Goal: Information Seeking & Learning: Learn about a topic

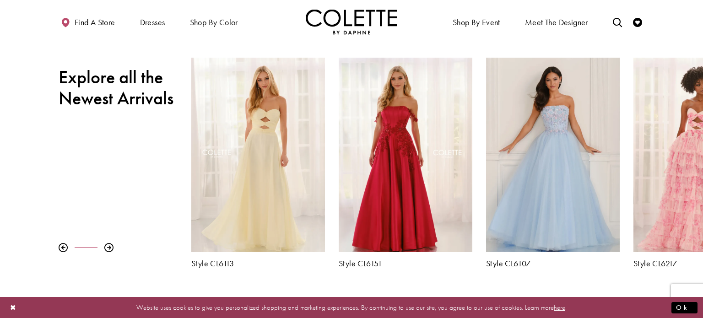
click at [107, 247] on div at bounding box center [108, 247] width 9 height 9
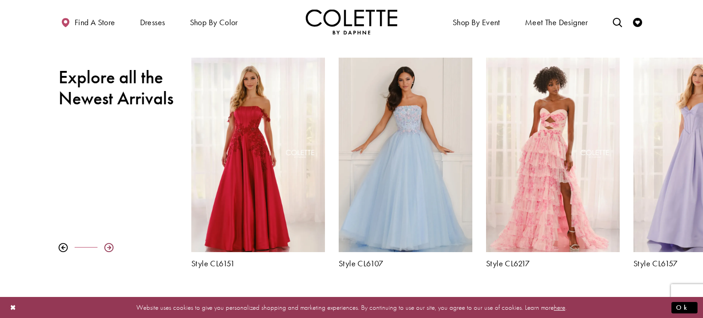
scroll to position [0, 0]
click at [108, 249] on div at bounding box center [108, 247] width 9 height 9
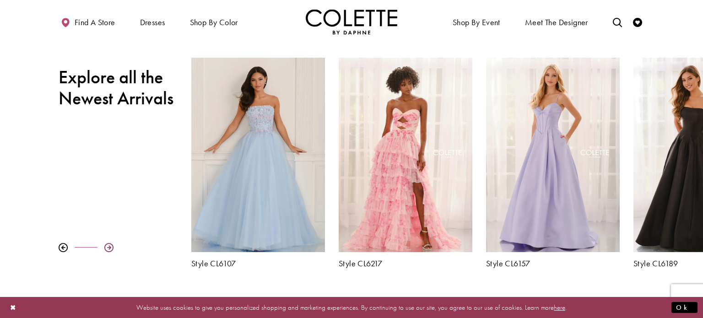
click at [108, 249] on div at bounding box center [108, 247] width 9 height 9
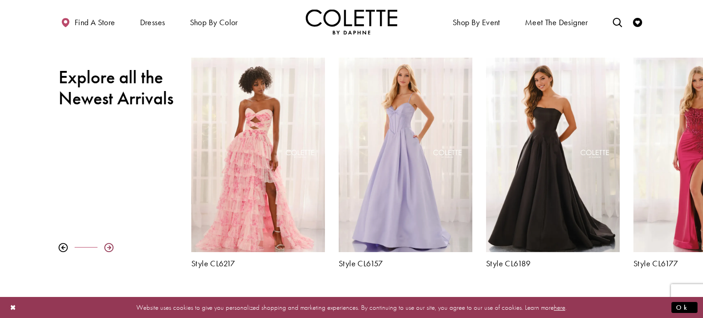
click at [108, 249] on div at bounding box center [108, 247] width 9 height 9
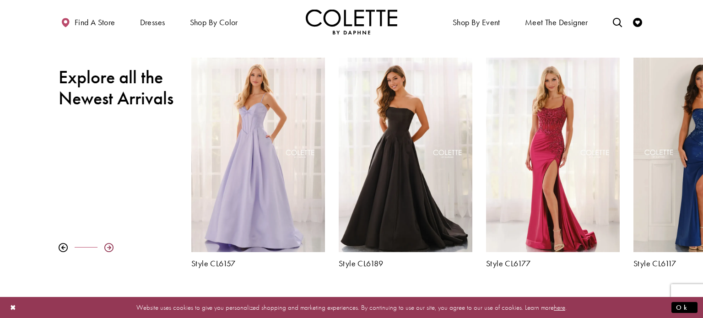
click at [108, 249] on div at bounding box center [108, 247] width 9 height 9
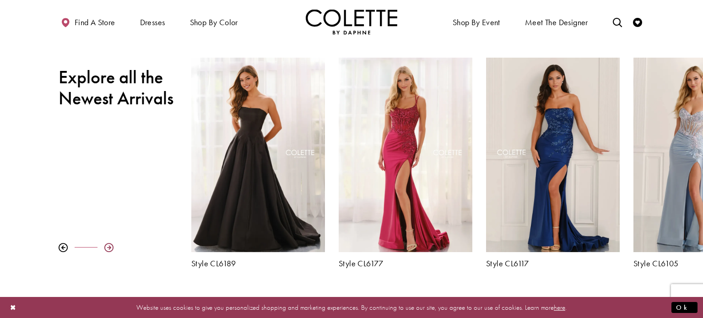
click at [108, 249] on div at bounding box center [108, 247] width 9 height 9
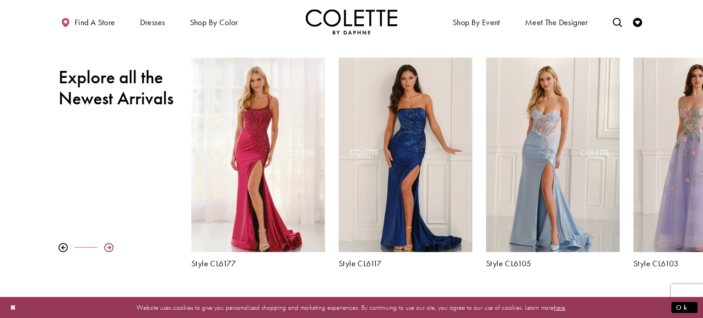
click at [108, 250] on div at bounding box center [108, 247] width 9 height 9
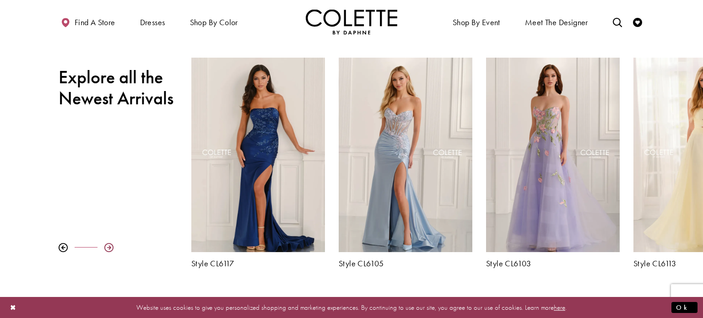
click at [108, 251] on div at bounding box center [108, 247] width 9 height 9
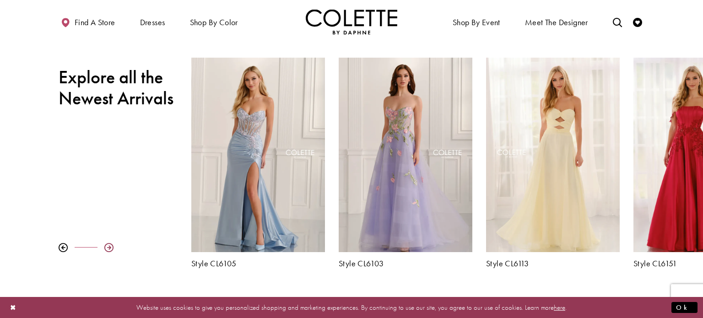
click at [108, 251] on div at bounding box center [108, 247] width 9 height 9
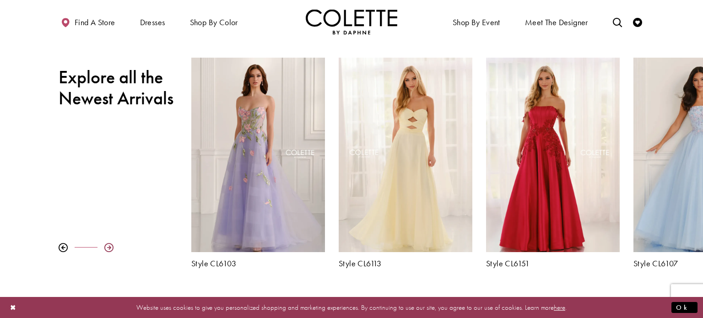
click at [108, 251] on div at bounding box center [108, 247] width 9 height 9
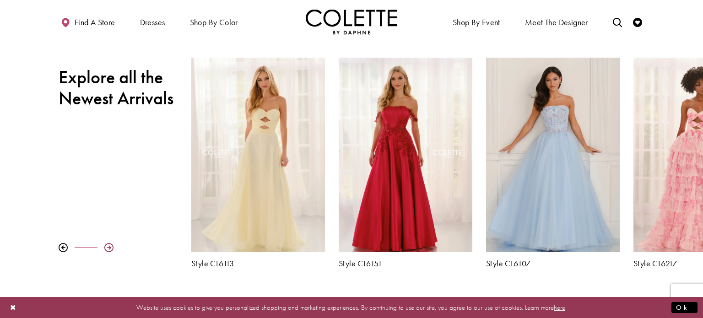
click at [108, 251] on div at bounding box center [108, 247] width 9 height 9
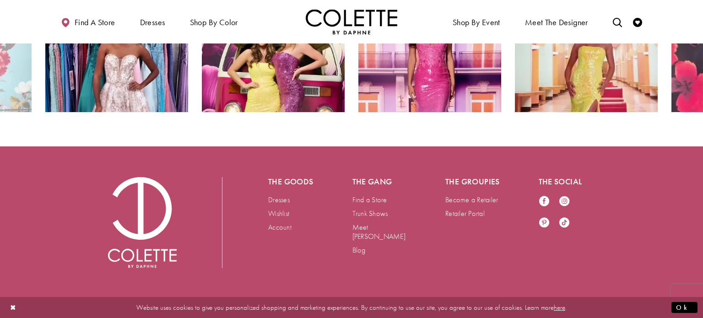
scroll to position [1783, 0]
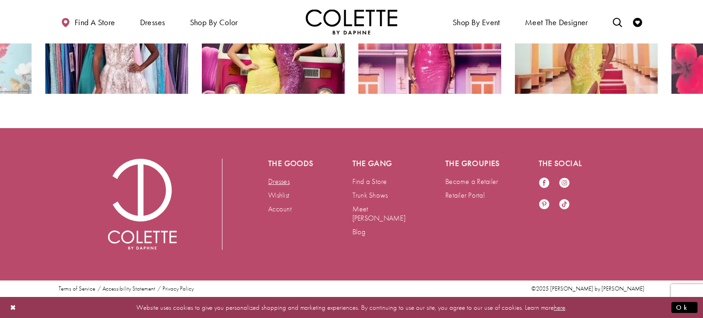
click at [284, 181] on link "Dresses" at bounding box center [279, 182] width 22 height 10
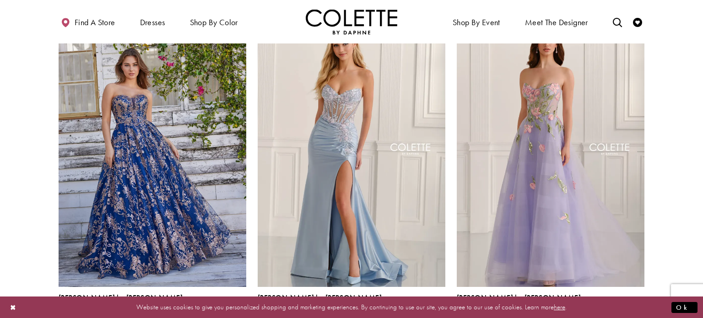
scroll to position [95, 0]
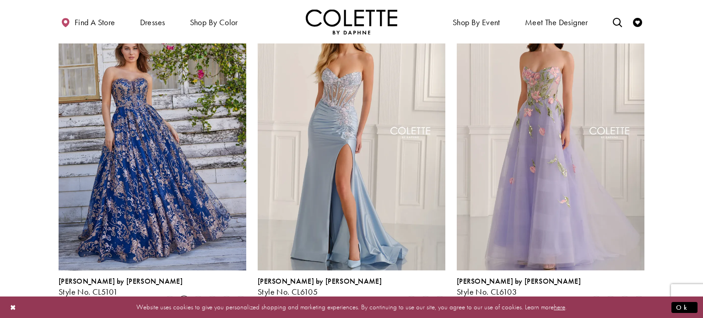
click at [182, 296] on span "Product List" at bounding box center [183, 301] width 11 height 11
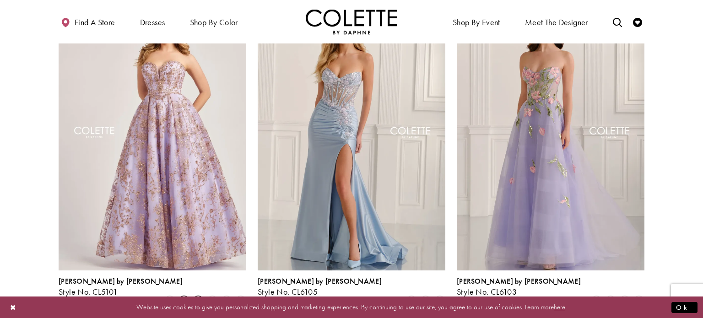
click at [202, 296] on span "Product List" at bounding box center [198, 301] width 11 height 11
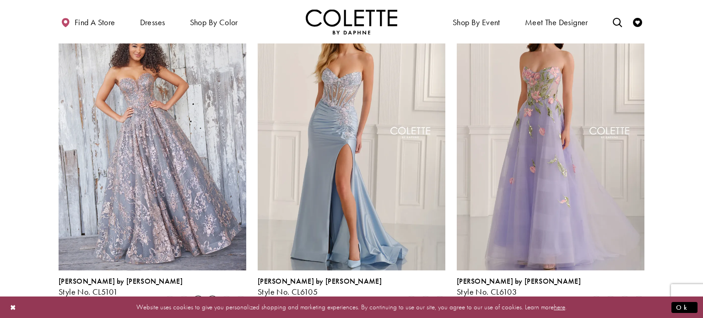
click at [213, 296] on span "Product List" at bounding box center [212, 301] width 11 height 11
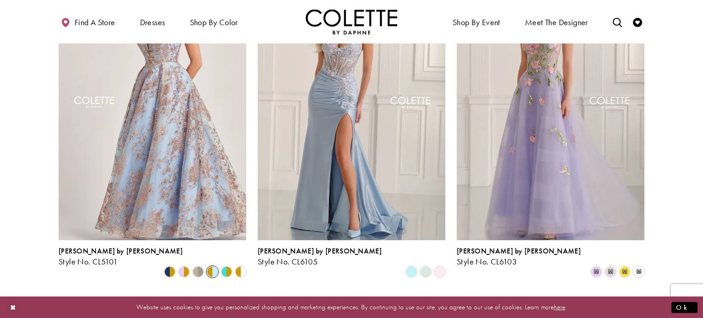
scroll to position [139, 0]
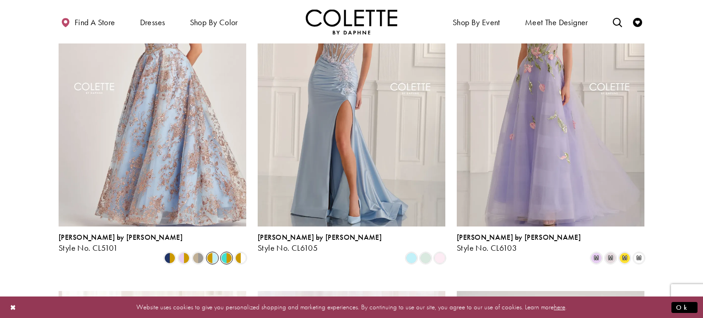
click at [226, 253] on span "Product List" at bounding box center [226, 258] width 11 height 11
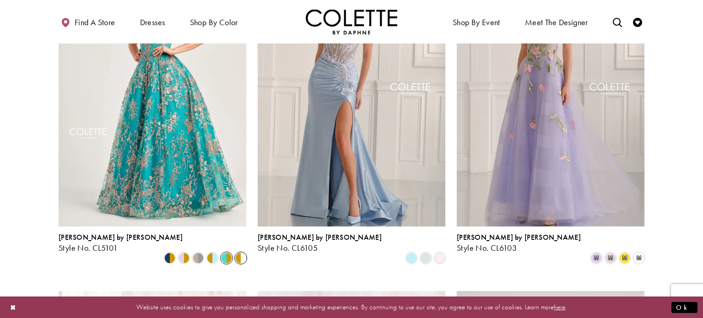
click at [242, 253] on span "Product List" at bounding box center [240, 258] width 11 height 11
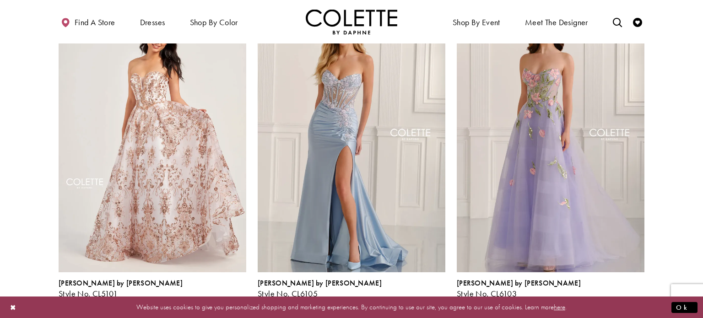
scroll to position [95, 0]
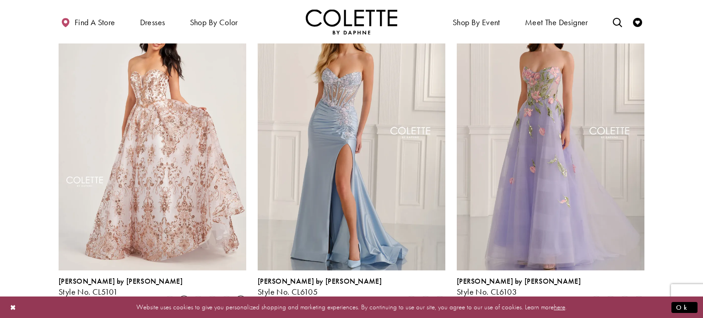
click at [183, 296] on span "Product List" at bounding box center [183, 301] width 11 height 11
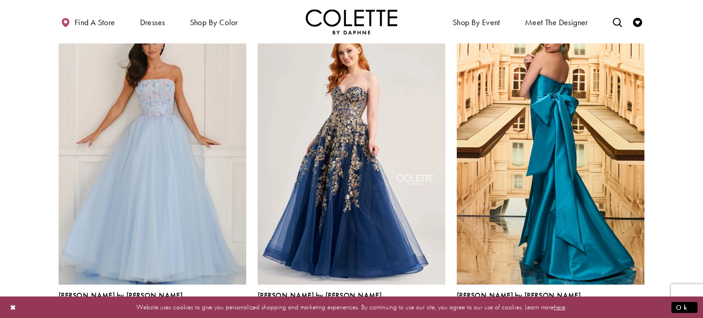
scroll to position [757, 0]
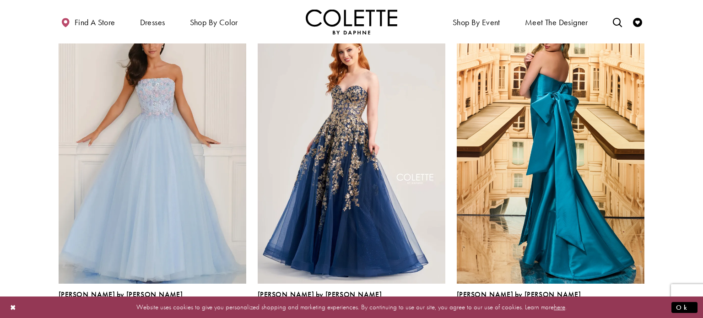
click at [399, 310] on span "Product List" at bounding box center [397, 315] width 11 height 11
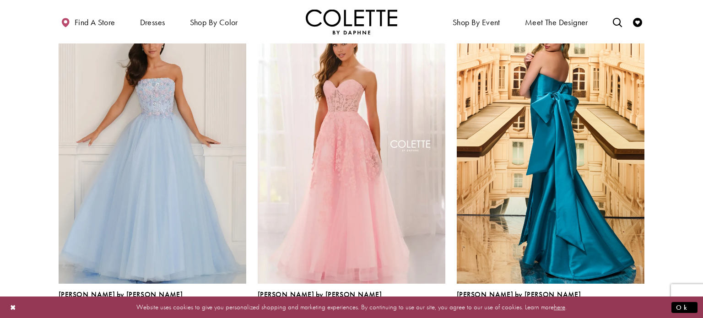
click at [427, 310] on span "Product List" at bounding box center [425, 315] width 11 height 11
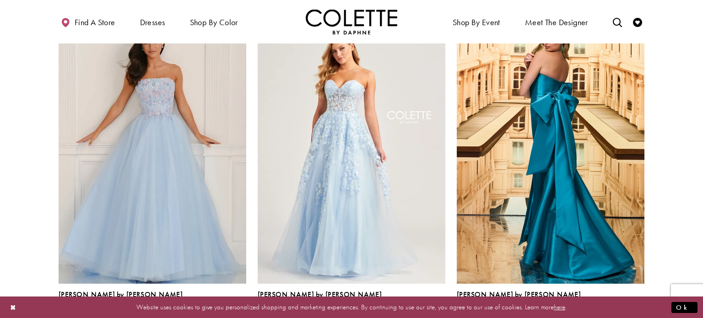
click at [442, 310] on span "Product List" at bounding box center [439, 315] width 11 height 11
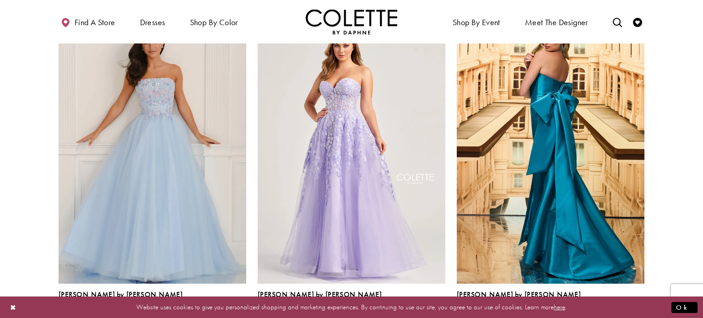
click at [366, 310] on span "Product List" at bounding box center [368, 315] width 11 height 11
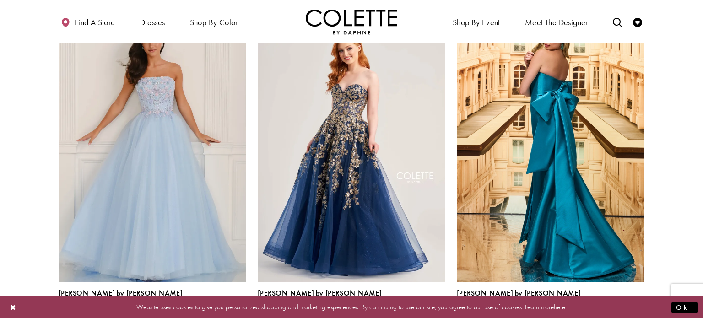
scroll to position [779, 0]
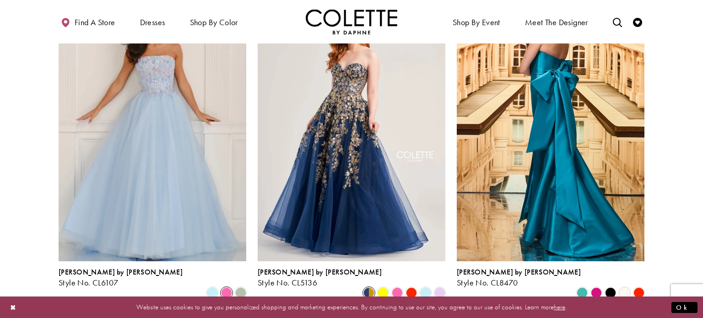
click at [227, 287] on span "Product List" at bounding box center [226, 292] width 11 height 11
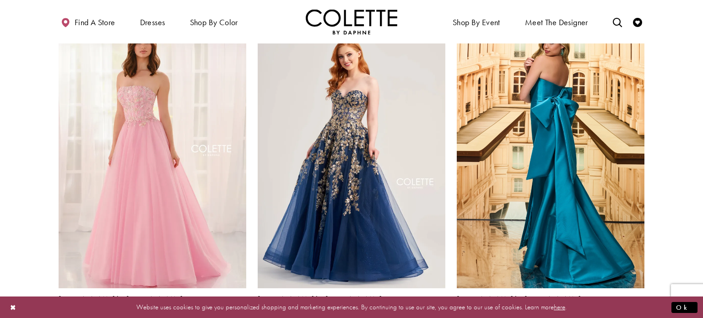
scroll to position [761, 0]
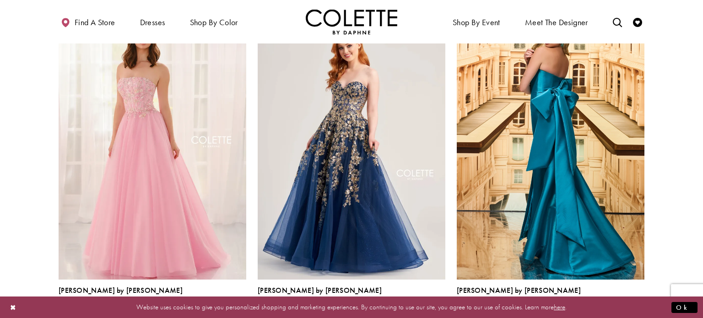
click at [237, 306] on span "Product List" at bounding box center [240, 311] width 11 height 11
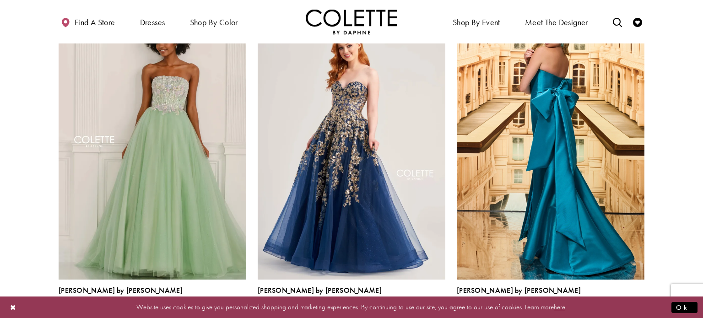
click at [209, 306] on span "Product List" at bounding box center [212, 311] width 11 height 11
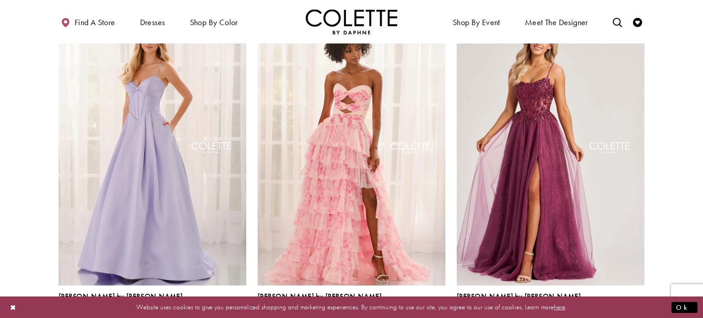
scroll to position [1093, 0]
click at [228, 311] on span "Product List" at bounding box center [226, 316] width 11 height 11
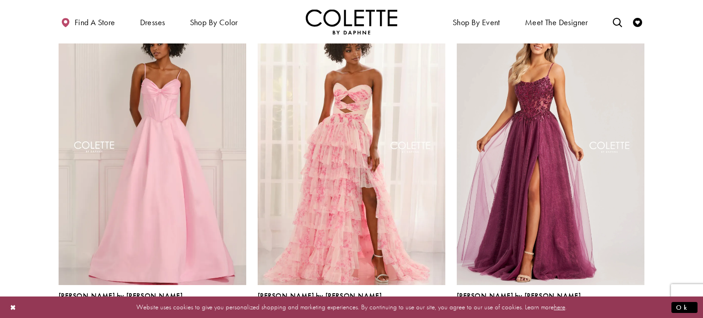
click at [439, 311] on span "Product List" at bounding box center [439, 316] width 11 height 11
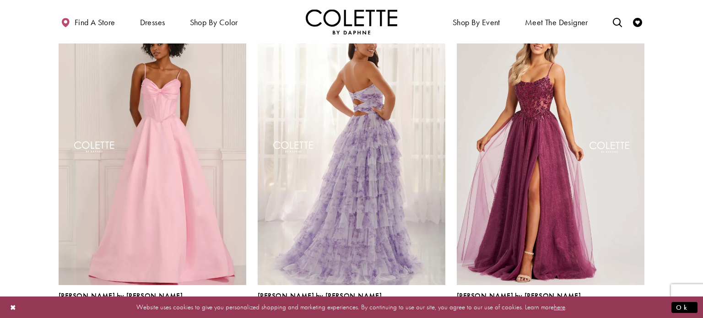
click at [626, 311] on span "Product List" at bounding box center [624, 316] width 11 height 11
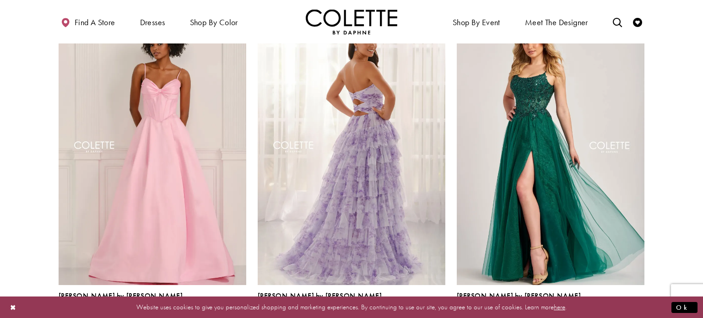
click at [641, 311] on span "Product List" at bounding box center [638, 316] width 11 height 11
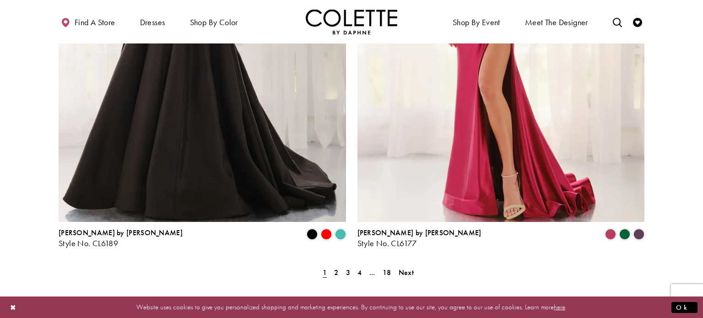
scroll to position [1649, 0]
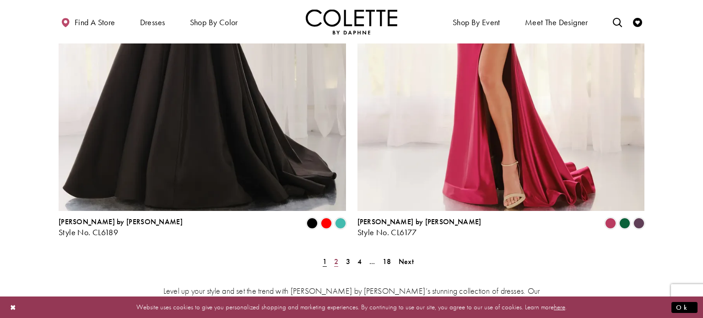
click at [336, 257] on span "2" at bounding box center [336, 262] width 4 height 10
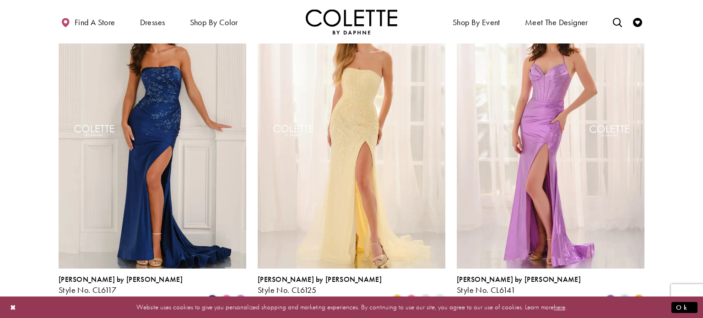
scroll to position [104, 0]
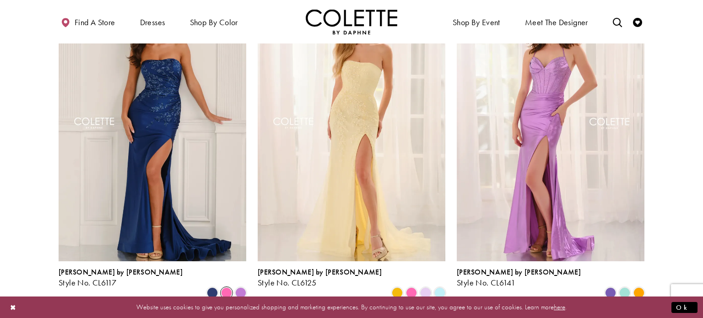
click at [227, 287] on span "Product List" at bounding box center [226, 292] width 11 height 11
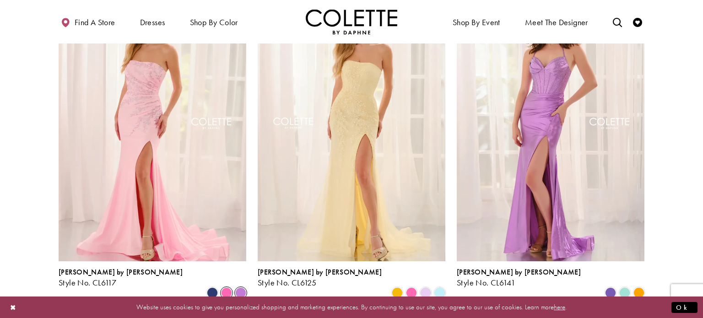
click at [239, 287] on span "Product List" at bounding box center [240, 292] width 11 height 11
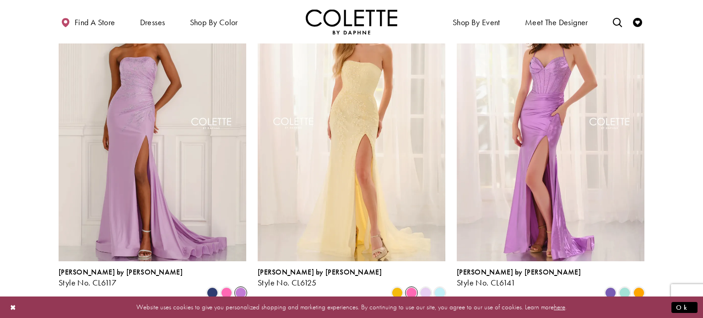
click at [415, 287] on span "Product List" at bounding box center [411, 292] width 11 height 11
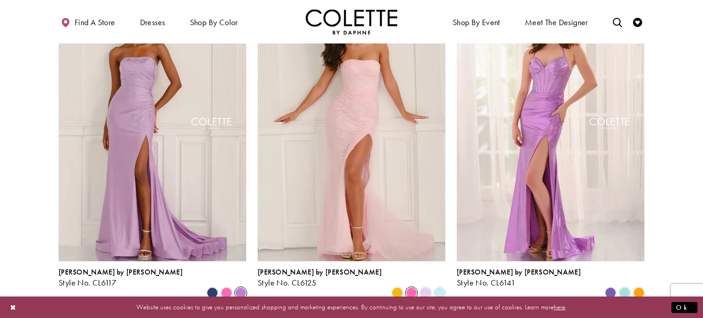
click at [432, 286] on div "Product List" at bounding box center [426, 293] width 14 height 14
click at [427, 287] on span "Product List" at bounding box center [425, 292] width 11 height 11
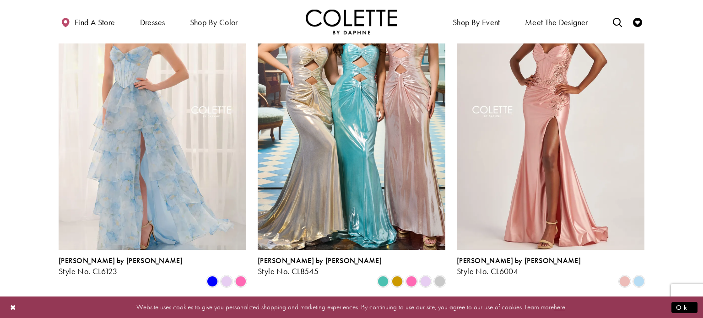
scroll to position [454, 0]
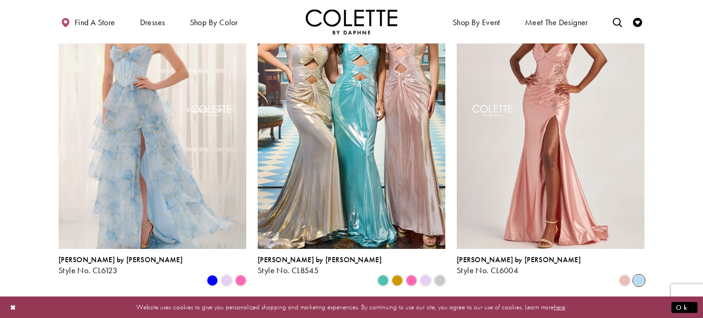
click at [641, 275] on span "Product List" at bounding box center [638, 280] width 11 height 11
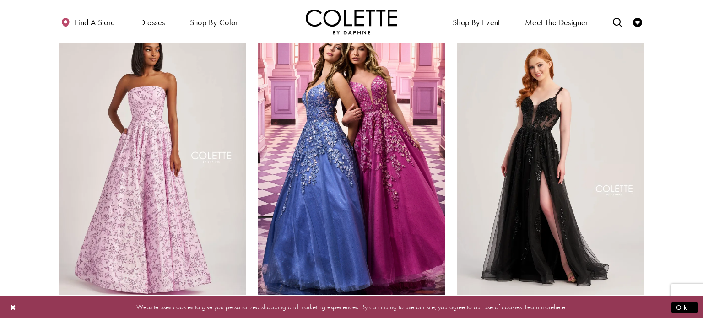
scroll to position [750, 0]
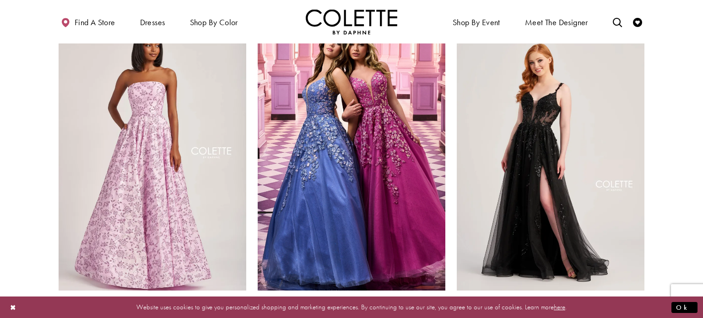
click at [212, 317] on span "Product List" at bounding box center [212, 322] width 11 height 11
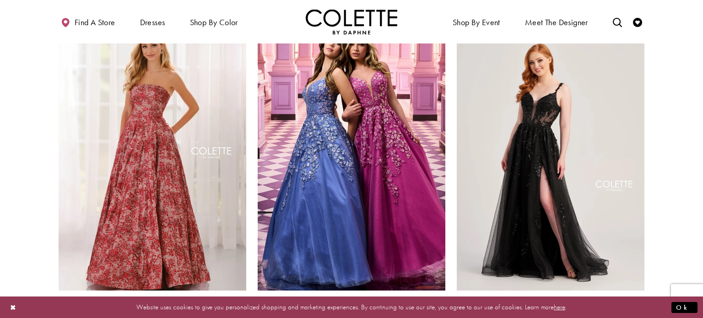
click at [241, 317] on span "Product List" at bounding box center [240, 322] width 11 height 11
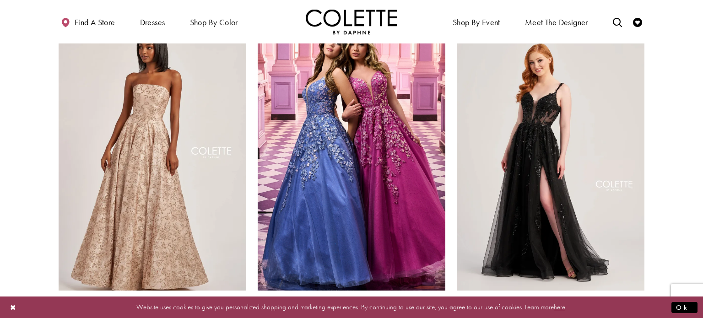
click at [428, 317] on span "Product List" at bounding box center [425, 322] width 11 height 11
click at [437, 317] on span "Product List" at bounding box center [439, 322] width 11 height 11
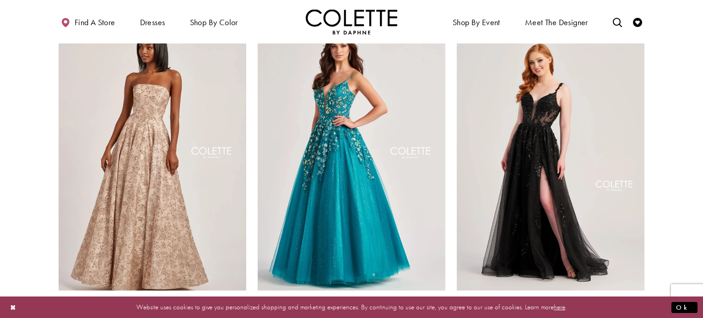
scroll to position [772, 0]
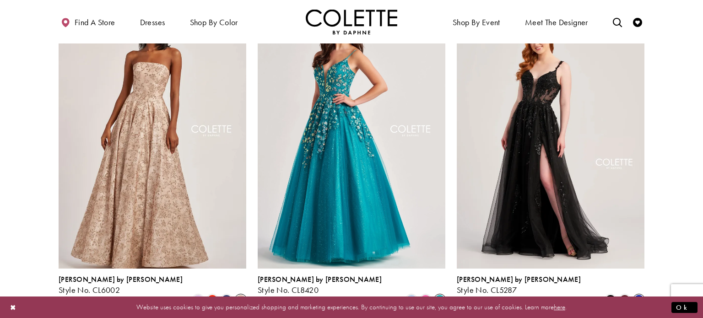
click at [640, 295] on span "Product List" at bounding box center [638, 300] width 11 height 11
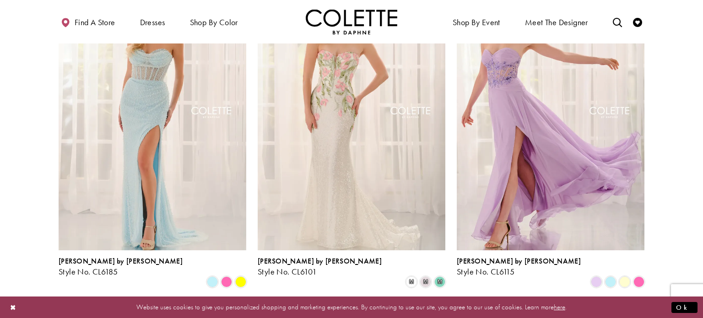
scroll to position [1127, 0]
click at [428, 276] on span "m" at bounding box center [425, 281] width 11 height 11
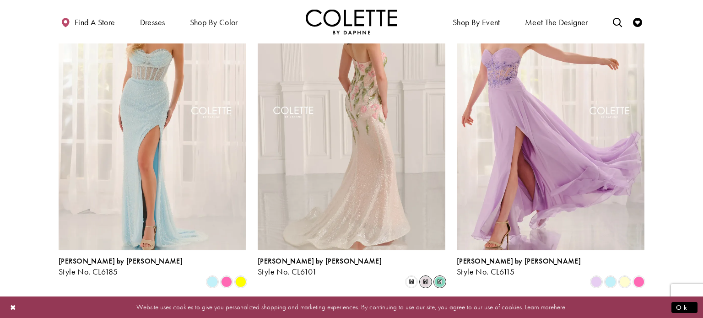
click at [437, 276] on span "m" at bounding box center [439, 281] width 11 height 11
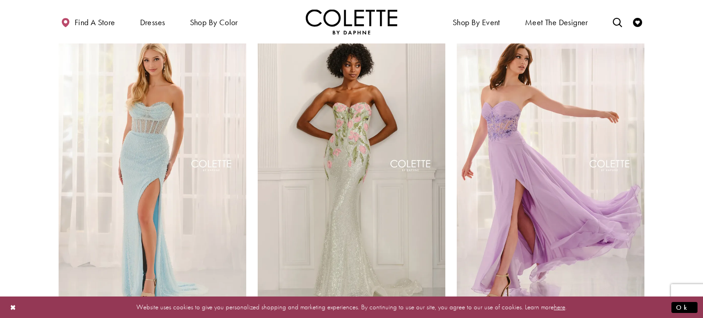
scroll to position [1075, 0]
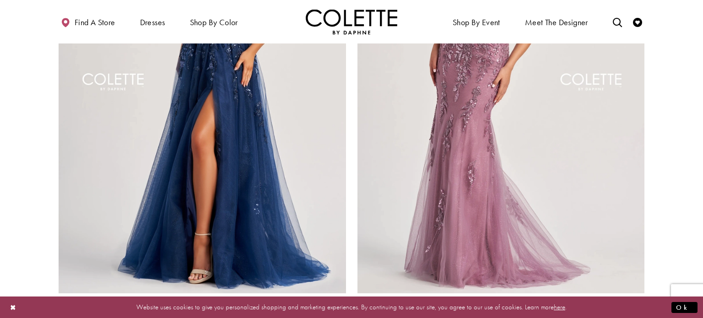
scroll to position [1600, 0]
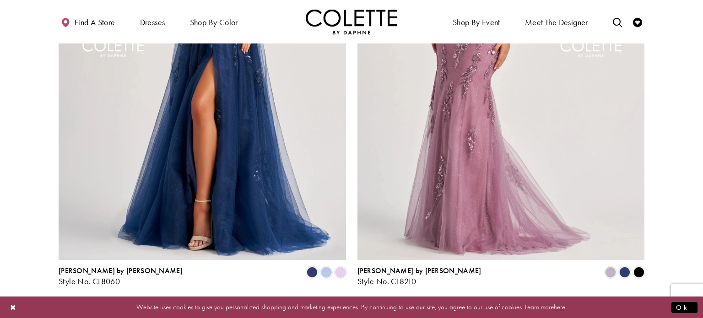
click at [348, 306] on span "3" at bounding box center [348, 311] width 4 height 10
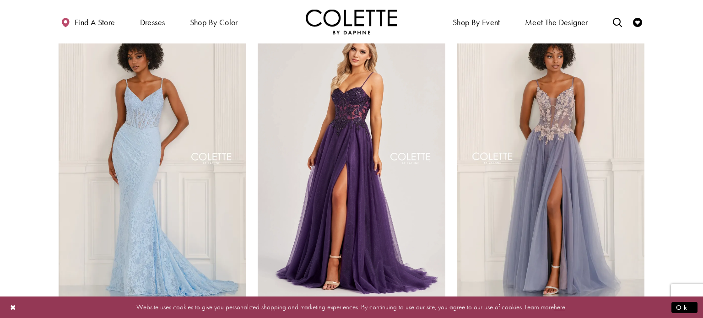
scroll to position [447, 0]
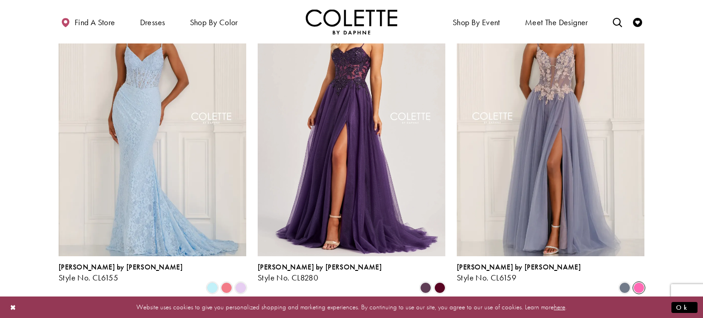
click at [636, 282] on span "Product List" at bounding box center [638, 287] width 11 height 11
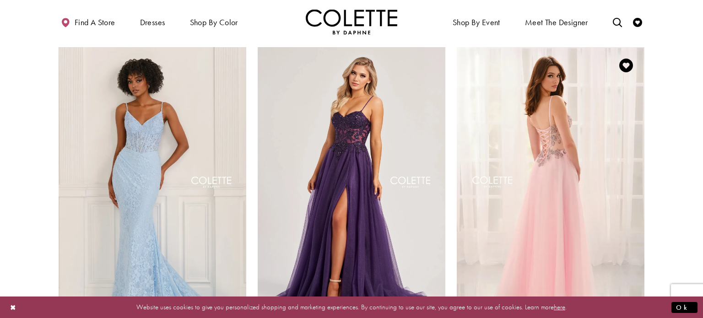
scroll to position [419, 0]
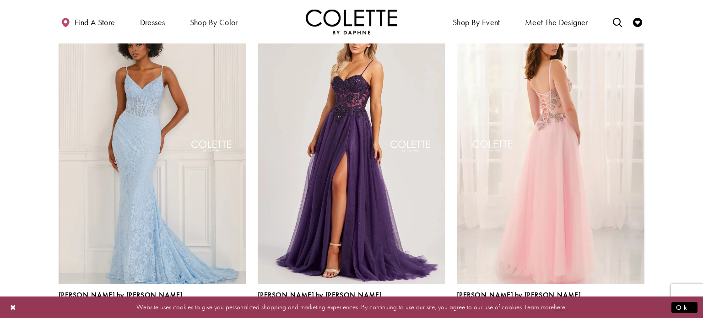
click at [439, 310] on span "Product List" at bounding box center [439, 315] width 11 height 11
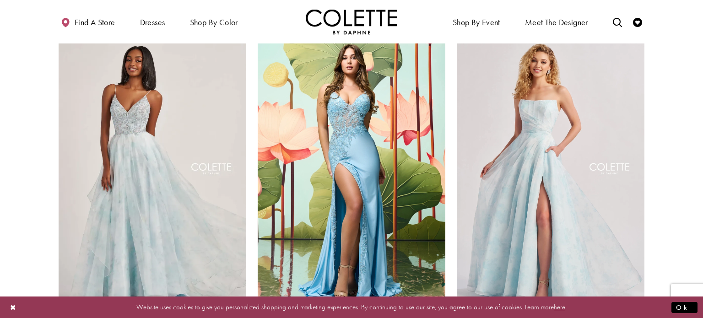
scroll to position [756, 0]
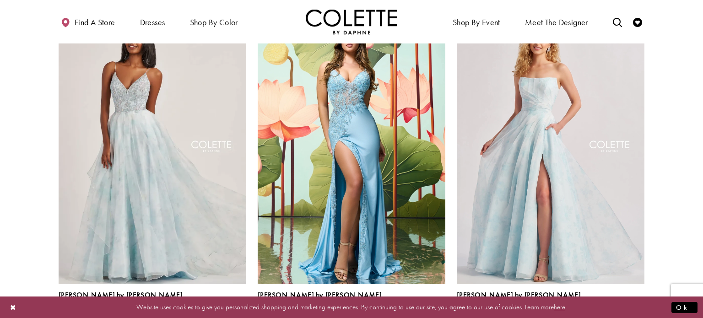
click at [240, 310] on span "m" at bounding box center [240, 315] width 11 height 11
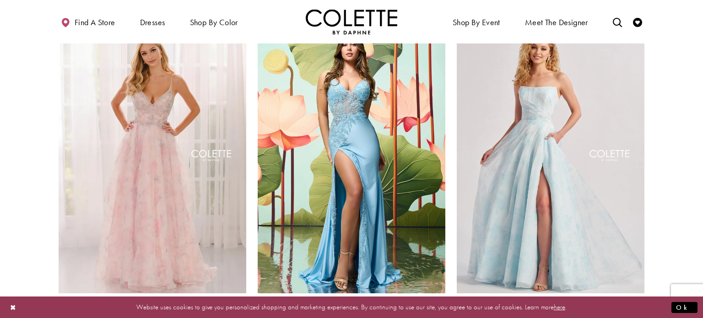
scroll to position [758, 0]
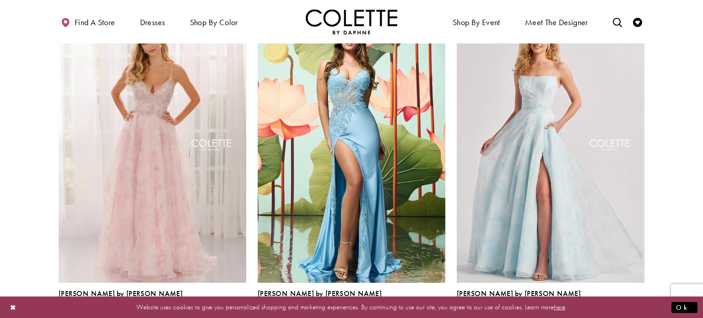
click at [638, 309] on span "Product List" at bounding box center [638, 314] width 11 height 11
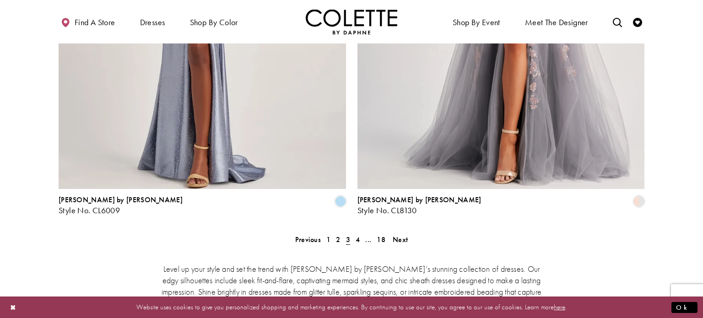
scroll to position [1681, 0]
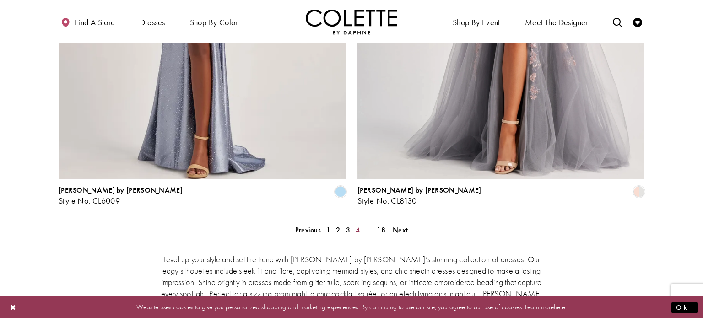
click at [357, 225] on span "4" at bounding box center [358, 230] width 4 height 10
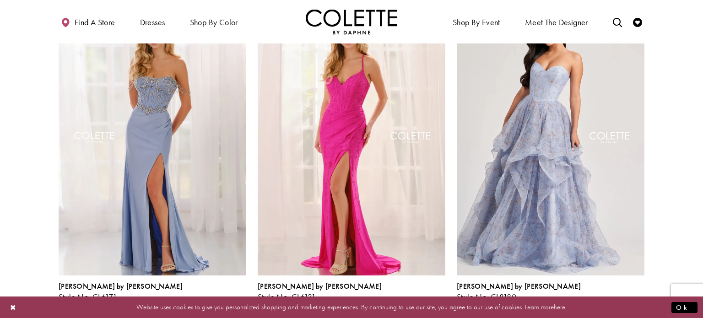
scroll to position [91, 0]
click at [621, 301] on span "Product List" at bounding box center [624, 306] width 11 height 11
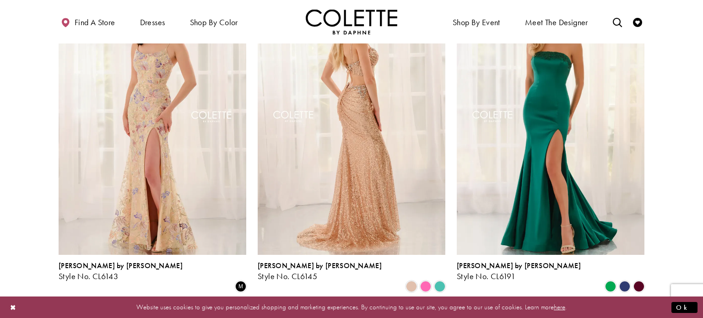
scroll to position [449, 0]
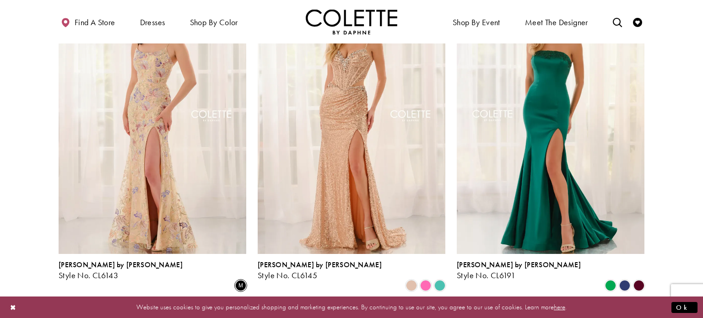
click at [241, 280] on span "m" at bounding box center [240, 285] width 11 height 11
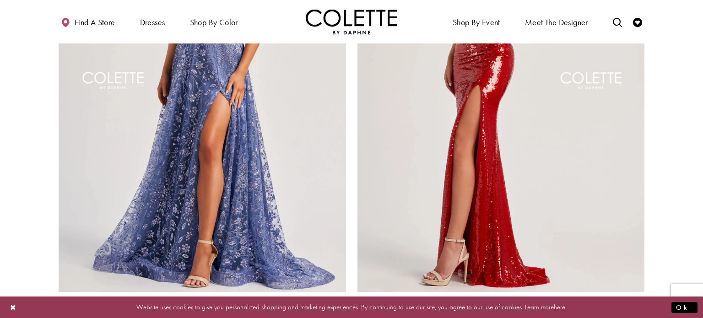
scroll to position [1603, 0]
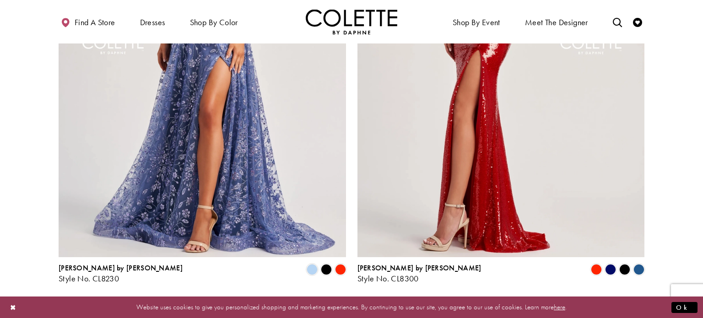
click at [364, 303] on span "5" at bounding box center [363, 308] width 4 height 10
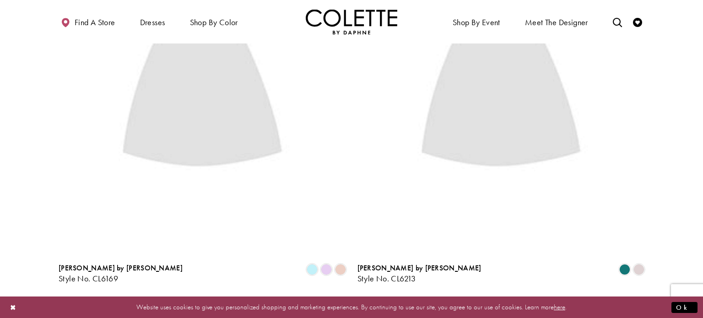
scroll to position [49, 0]
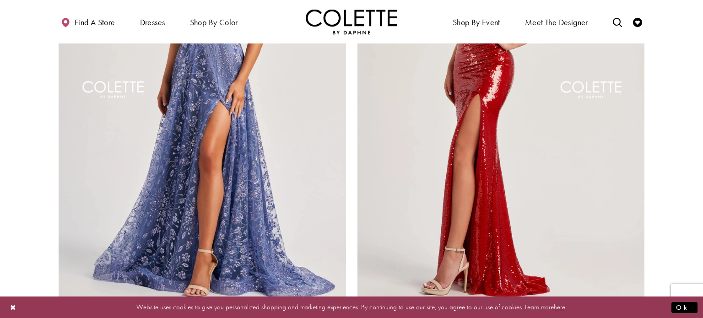
scroll to position [1562, 0]
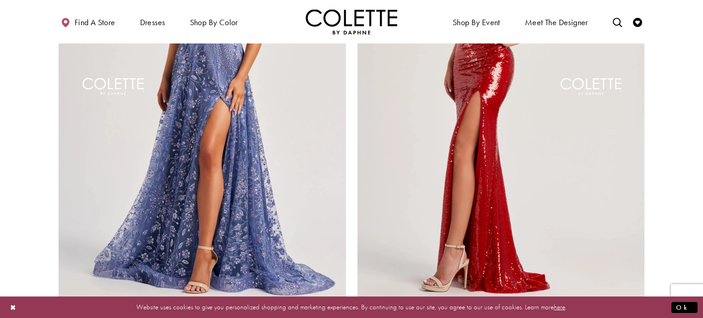
click at [324, 305] on span "Product List" at bounding box center [326, 310] width 11 height 11
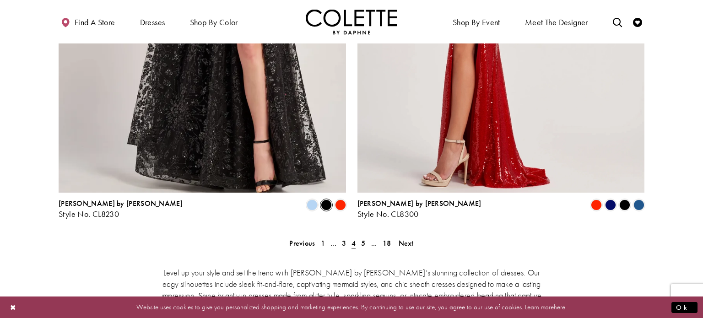
scroll to position [1708, 0]
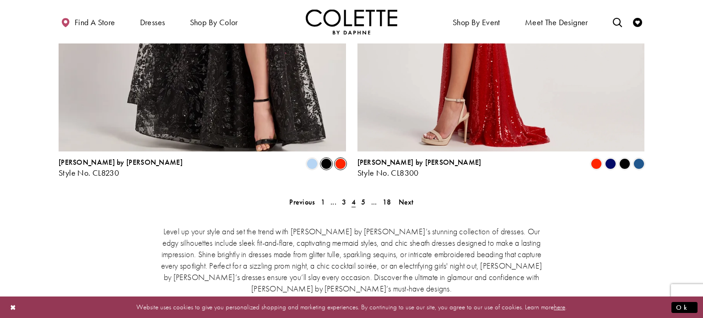
click at [337, 158] on span "Product List" at bounding box center [340, 163] width 11 height 11
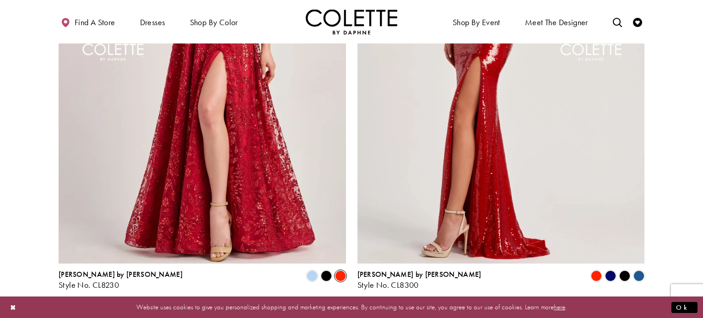
scroll to position [1603, 0]
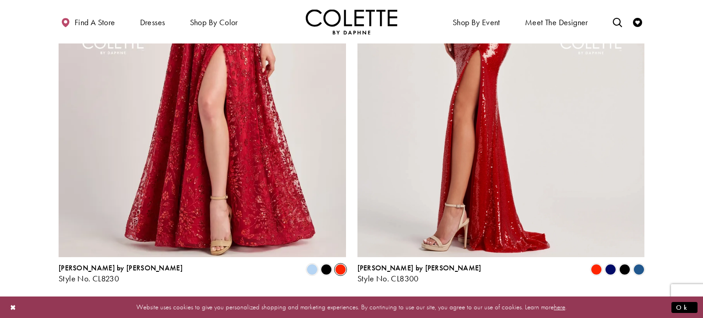
click at [365, 303] on span "5" at bounding box center [363, 308] width 4 height 10
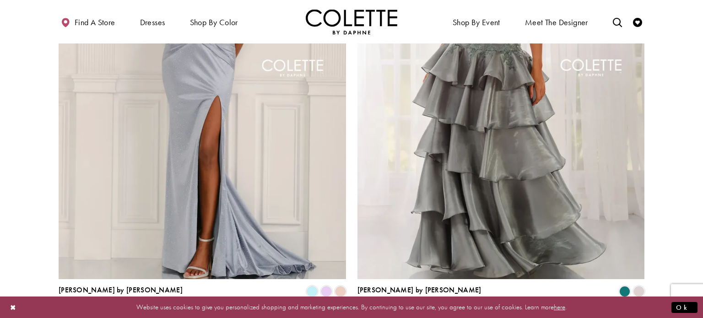
scroll to position [1585, 0]
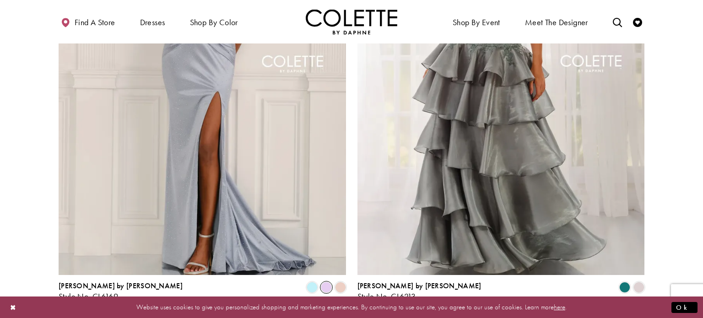
click at [330, 282] on span "Product List" at bounding box center [326, 287] width 11 height 11
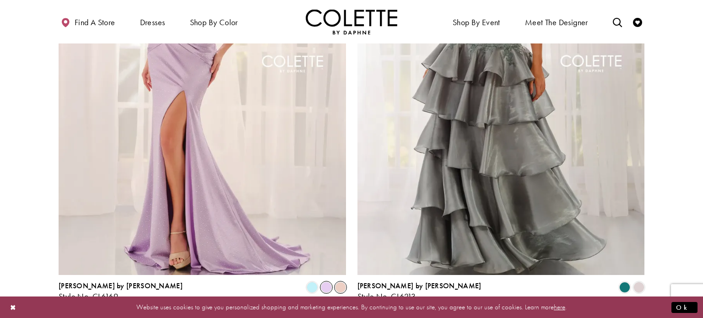
click at [337, 282] on span "Product List" at bounding box center [340, 287] width 11 height 11
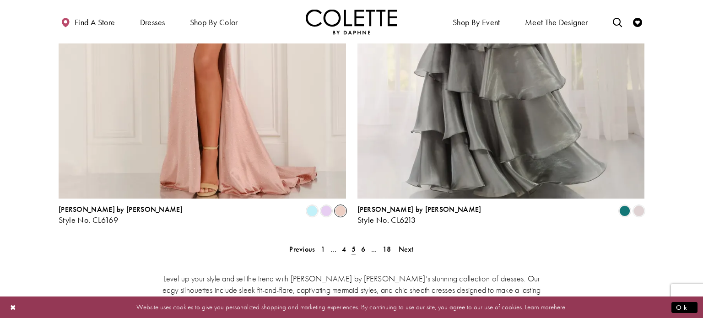
scroll to position [1660, 0]
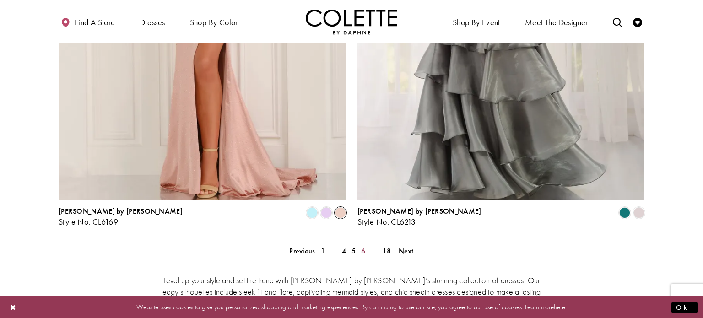
click at [364, 246] on span "6" at bounding box center [363, 251] width 4 height 10
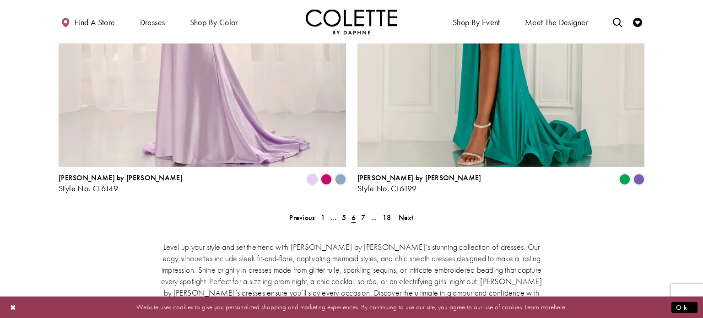
scroll to position [1695, 0]
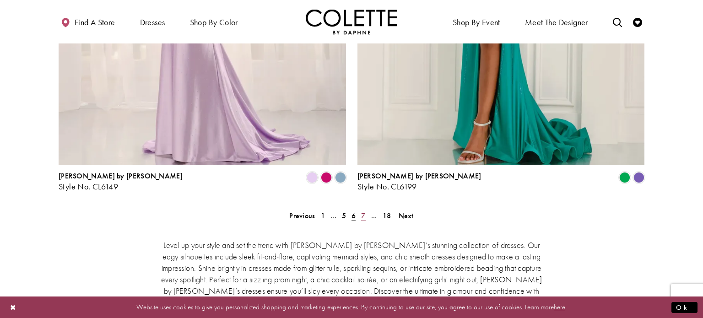
click at [360, 209] on link "7" at bounding box center [363, 215] width 10 height 13
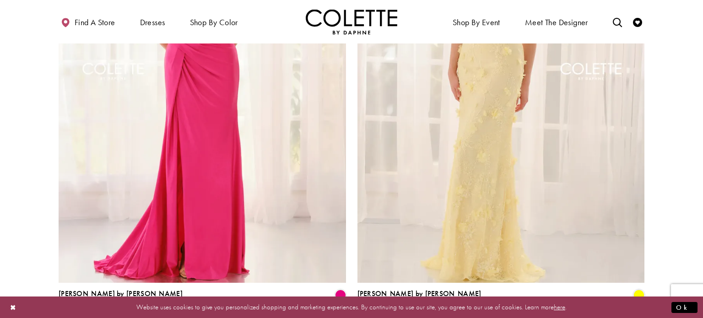
scroll to position [1607, 0]
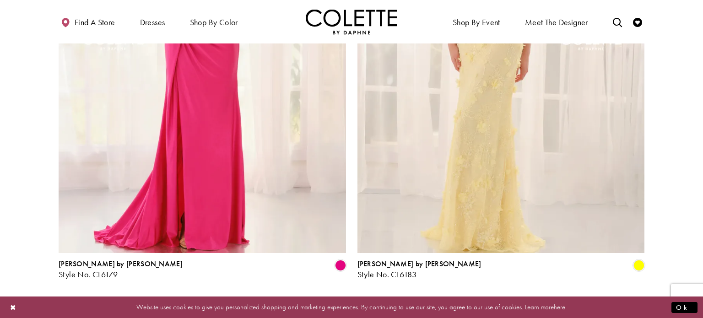
click at [365, 299] on span "8" at bounding box center [363, 304] width 4 height 10
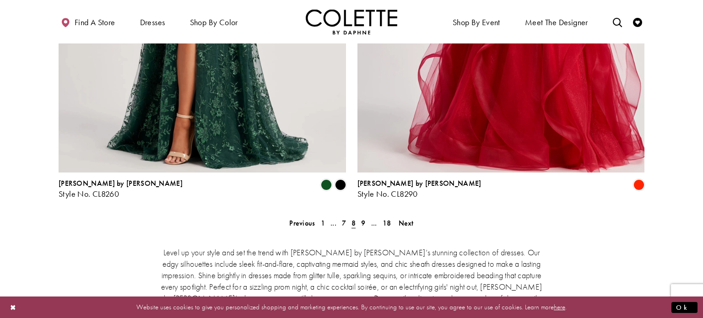
scroll to position [1704, 0]
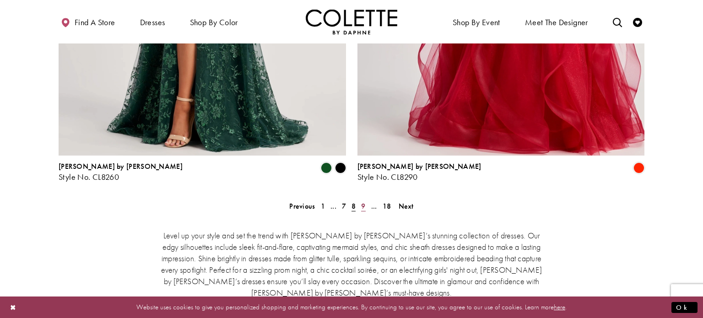
click at [361, 201] on span "9" at bounding box center [363, 206] width 4 height 10
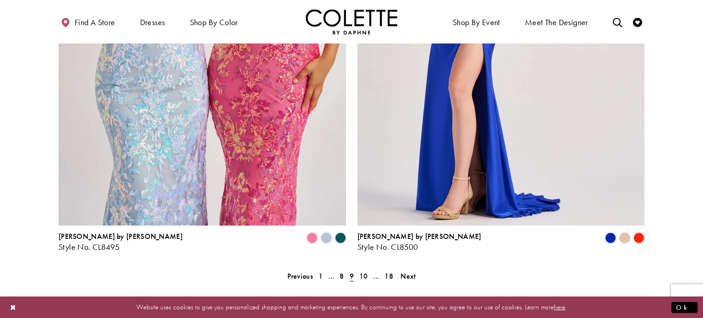
scroll to position [1635, 0]
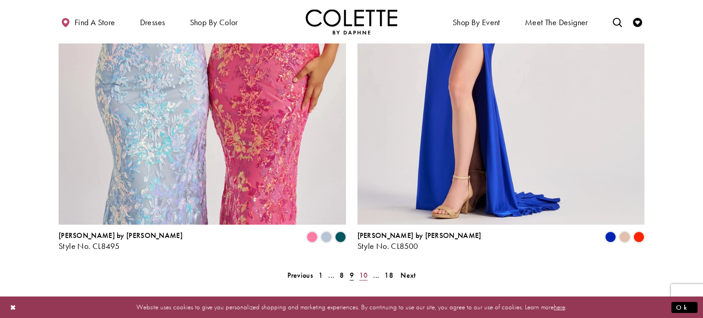
click at [365, 270] on span "10" at bounding box center [363, 275] width 9 height 10
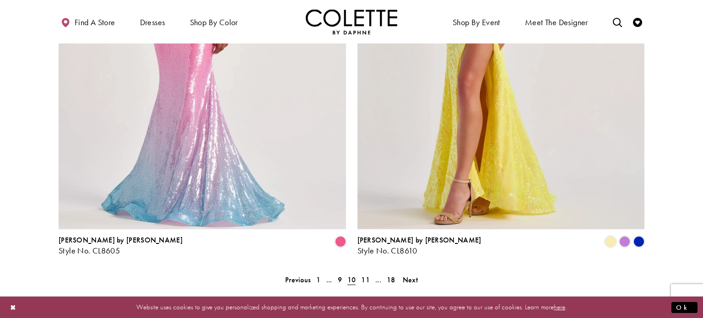
scroll to position [1630, 0]
click at [365, 276] on span "11" at bounding box center [365, 281] width 9 height 10
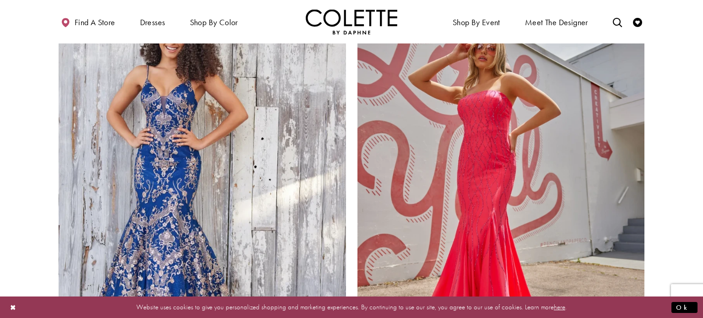
scroll to position [1730, 0]
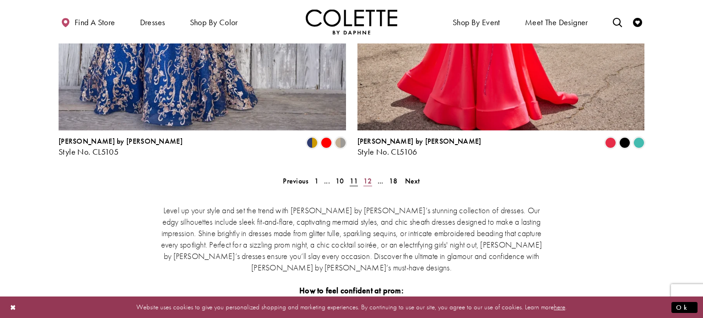
click at [369, 176] on span "12" at bounding box center [367, 181] width 9 height 10
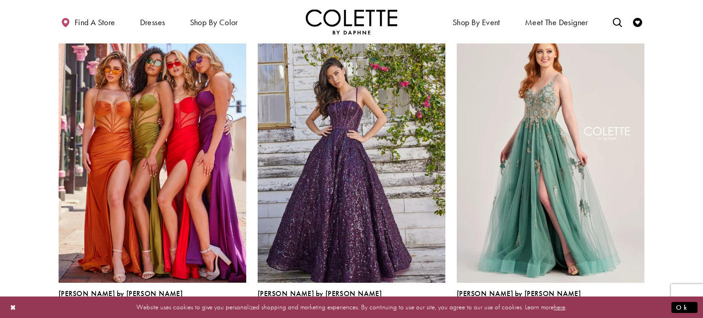
scroll to position [1099, 0]
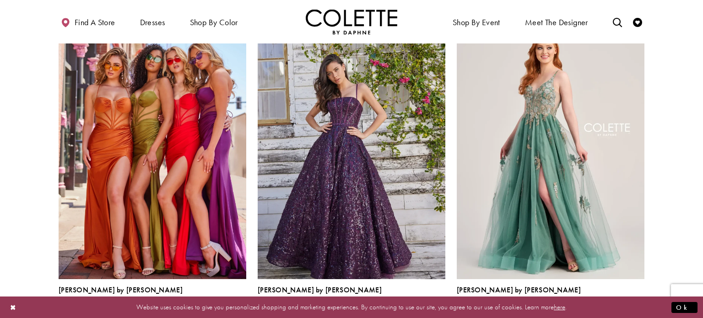
click at [443, 305] on span "Product List" at bounding box center [439, 310] width 11 height 11
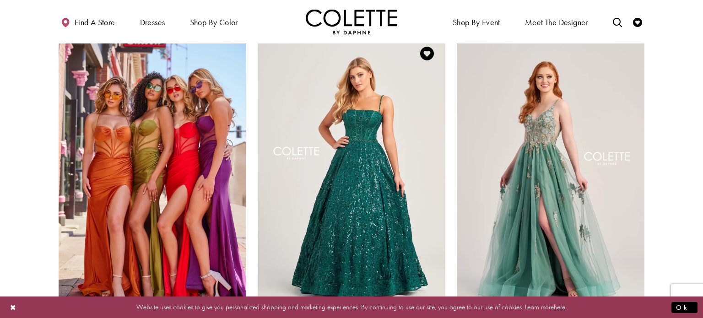
scroll to position [1060, 0]
